Goal: Entertainment & Leisure: Browse casually

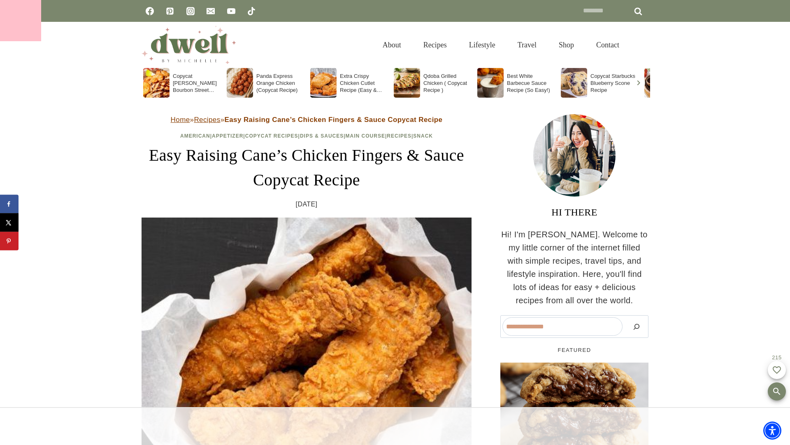
click at [21, 21] on div at bounding box center [20, 20] width 41 height 41
